Goal: Information Seeking & Learning: Learn about a topic

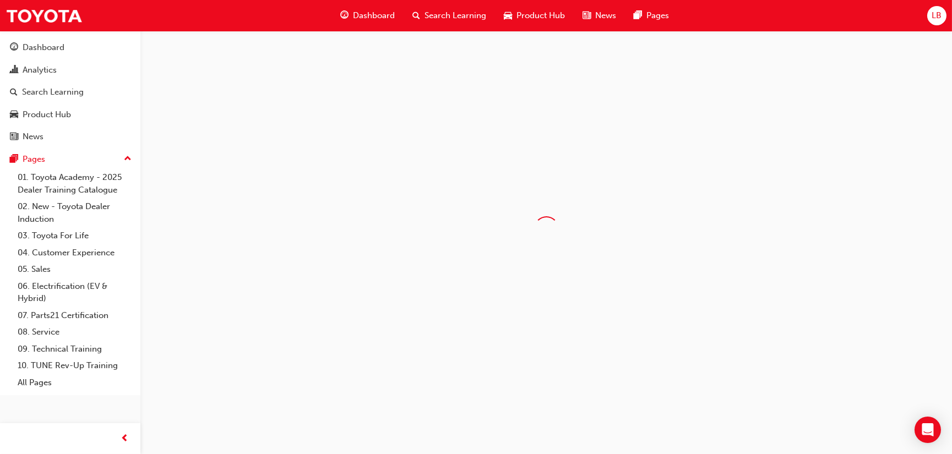
click at [455, 17] on span "Search Learning" at bounding box center [455, 15] width 62 height 13
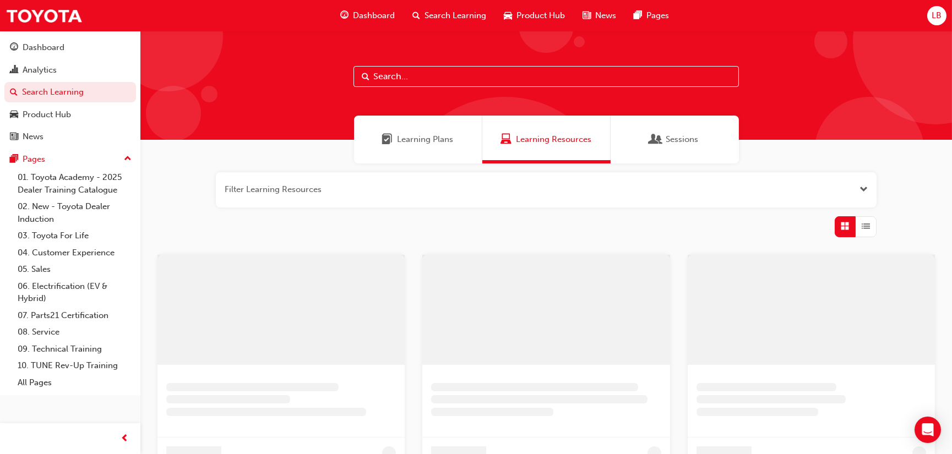
click at [431, 79] on input "text" at bounding box center [545, 76] width 385 height 21
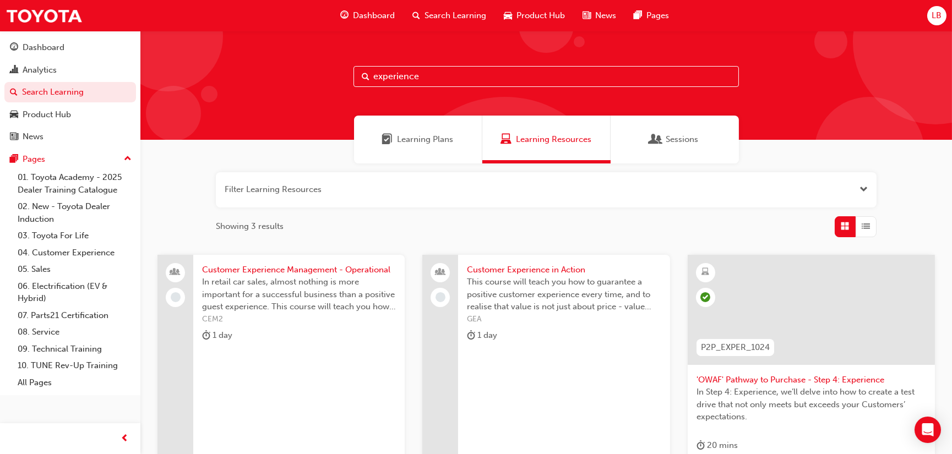
type input "experience"
click at [876, 335] on div at bounding box center [810, 310] width 247 height 110
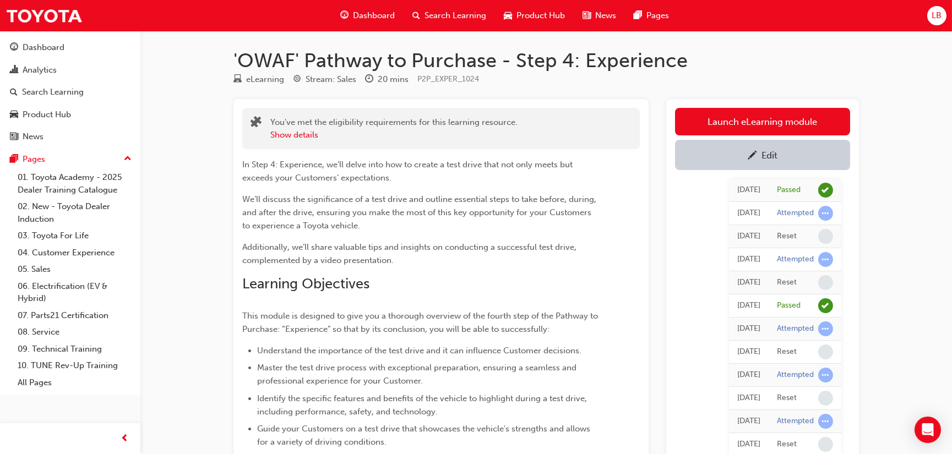
click at [753, 161] on span "pencil-icon" at bounding box center [751, 156] width 9 height 11
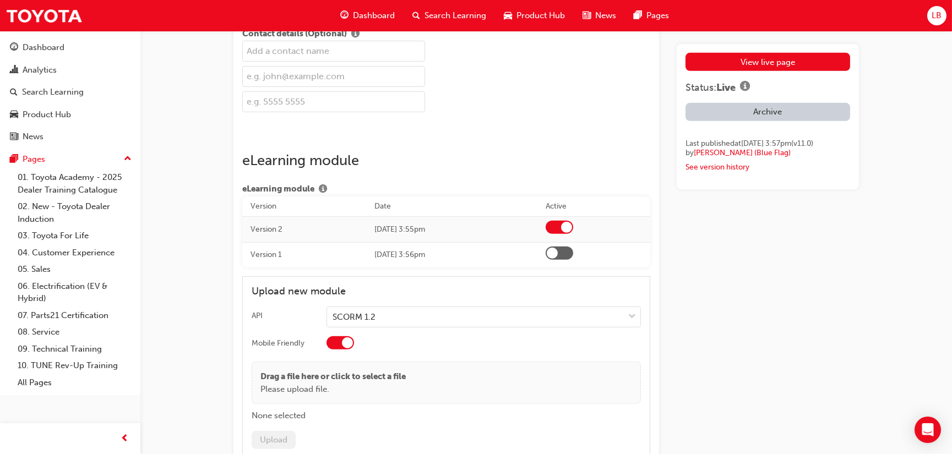
scroll to position [1722, 0]
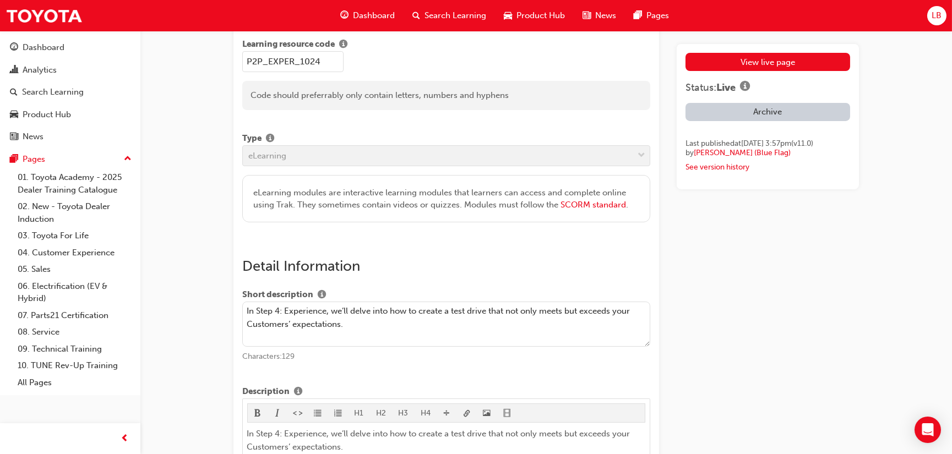
scroll to position [0, 0]
